Goal: Information Seeking & Learning: Learn about a topic

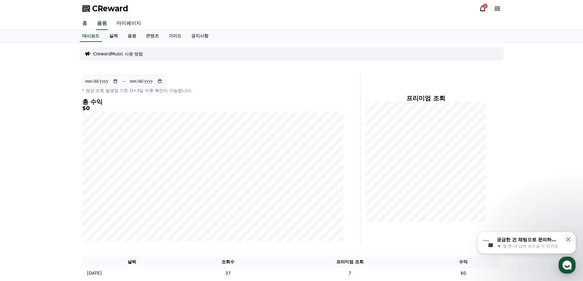
click at [114, 38] on link "실적" at bounding box center [113, 36] width 18 height 12
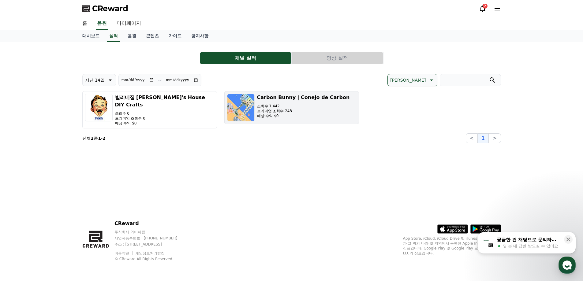
click at [275, 114] on p "예상 수익 $0" at bounding box center [303, 115] width 93 height 5
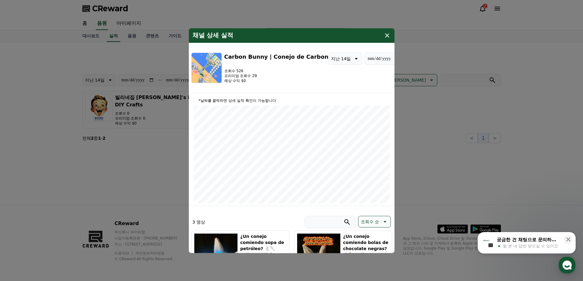
click at [391, 37] on div "채널 상세 실적" at bounding box center [292, 35] width 206 height 15
click at [387, 37] on icon "modal" at bounding box center [386, 35] width 7 height 7
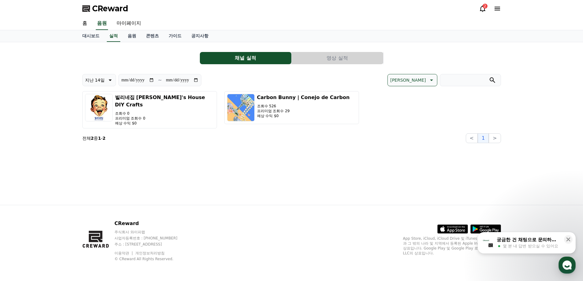
click at [121, 36] on div "대시보드 실적 음원 콘텐츠 가이드 공지사항" at bounding box center [291, 36] width 428 height 12
click at [132, 35] on link "음원" at bounding box center [132, 36] width 18 height 12
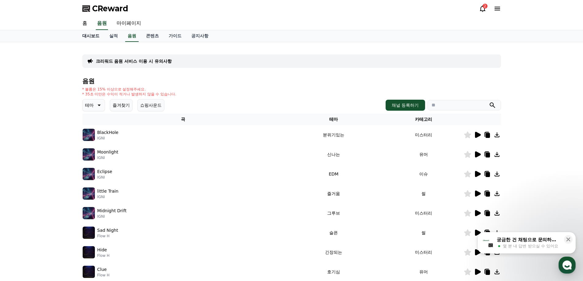
click at [92, 36] on link "대시보드" at bounding box center [90, 36] width 27 height 12
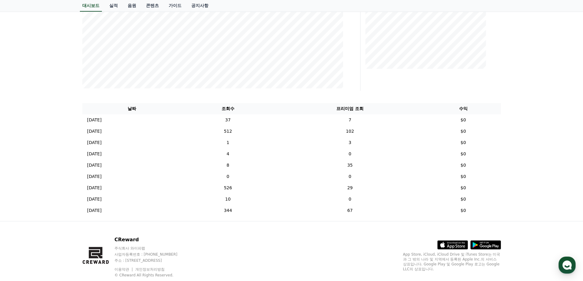
scroll to position [139, 0]
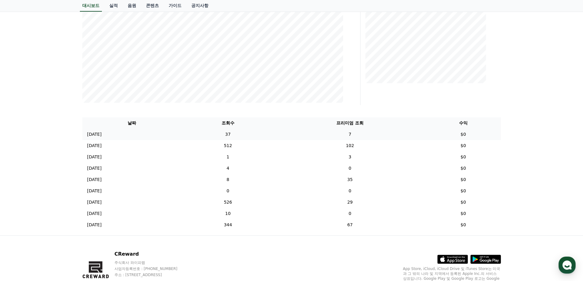
drag, startPoint x: 368, startPoint y: 232, endPoint x: 349, endPoint y: 129, distance: 104.2
click at [349, 129] on div "날짜 조회수 프리미엄 조회 수익 [DATE] 09/20 37 7 $0 [DATE] 09/19 512 102 $0 [DATE] 09/18 1 3…" at bounding box center [291, 174] width 423 height 118
click at [349, 129] on td "7" at bounding box center [349, 134] width 151 height 11
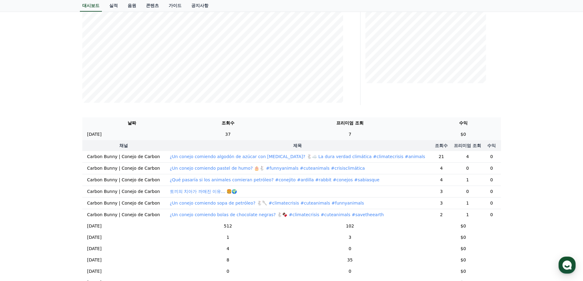
click at [238, 130] on td "37" at bounding box center [227, 134] width 93 height 11
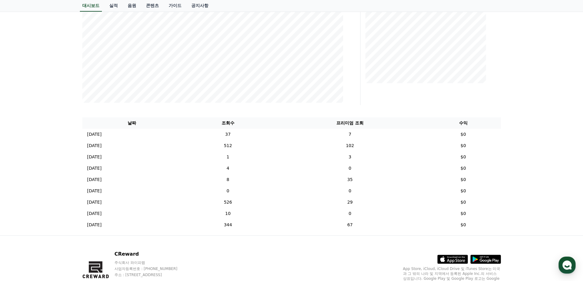
drag, startPoint x: 97, startPoint y: 127, endPoint x: 482, endPoint y: 231, distance: 399.5
click at [482, 231] on div "날짜 조회수 프리미엄 조회 수익 [DATE] 09/20 37 7 $0 [DATE] 09/19 512 102 $0 [DATE] 09/18 1 3…" at bounding box center [291, 174] width 423 height 118
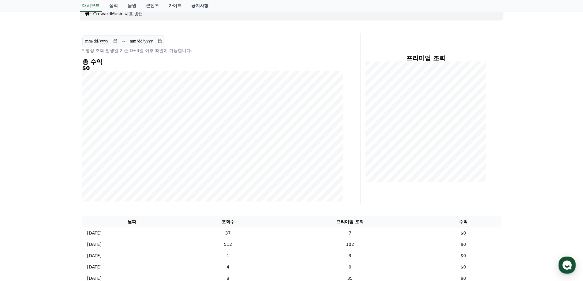
scroll to position [0, 0]
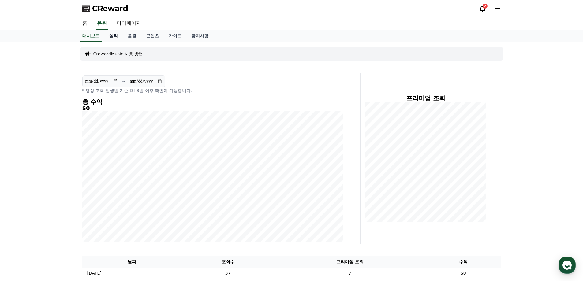
click at [120, 35] on link "실적" at bounding box center [113, 36] width 18 height 12
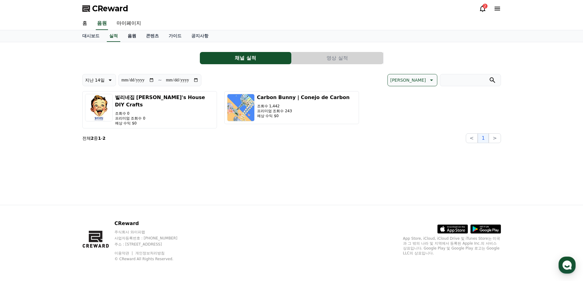
click at [128, 35] on link "음원" at bounding box center [132, 36] width 18 height 12
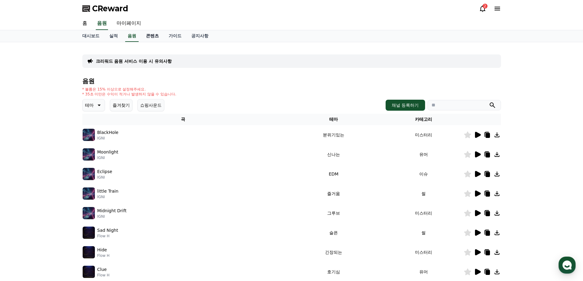
click at [161, 37] on link "콘텐츠" at bounding box center [152, 36] width 23 height 12
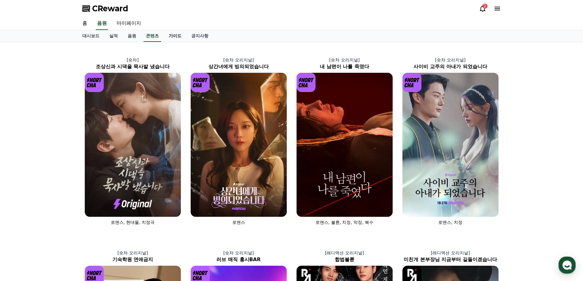
click at [170, 39] on link "가이드" at bounding box center [175, 36] width 23 height 12
